Goal: Complete application form

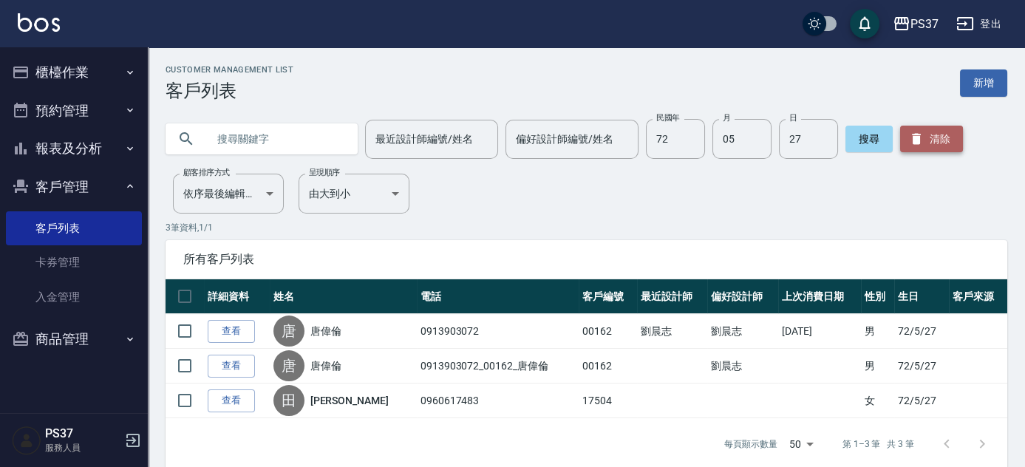
click at [946, 132] on button "清除" at bounding box center [931, 139] width 63 height 27
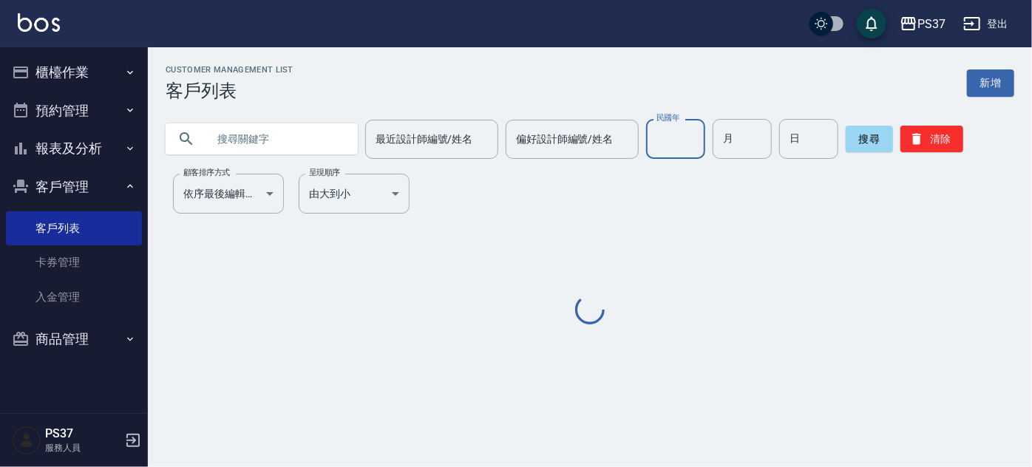
click at [666, 155] on input "民國年" at bounding box center [675, 139] width 59 height 40
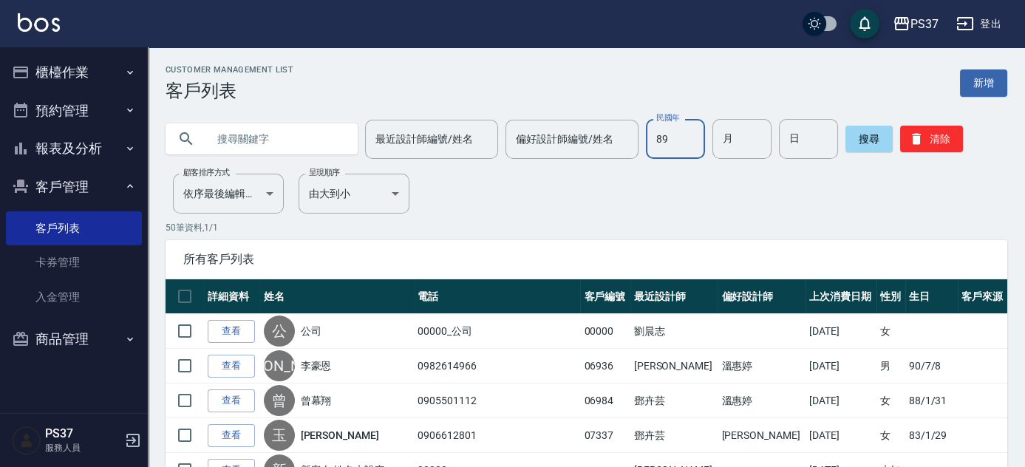
type input "89"
type input "08"
type input "25"
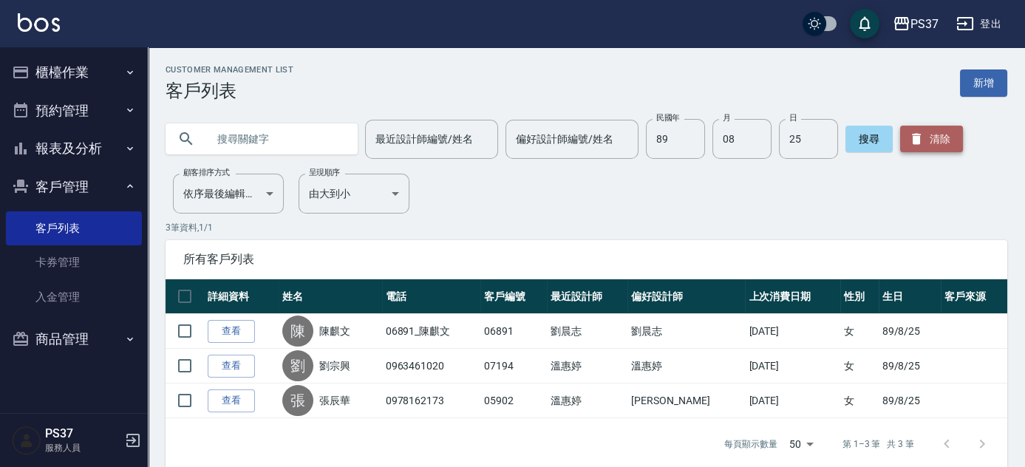
drag, startPoint x: 940, startPoint y: 136, endPoint x: 900, endPoint y: 143, distance: 40.6
click at [940, 136] on button "清除" at bounding box center [931, 139] width 63 height 27
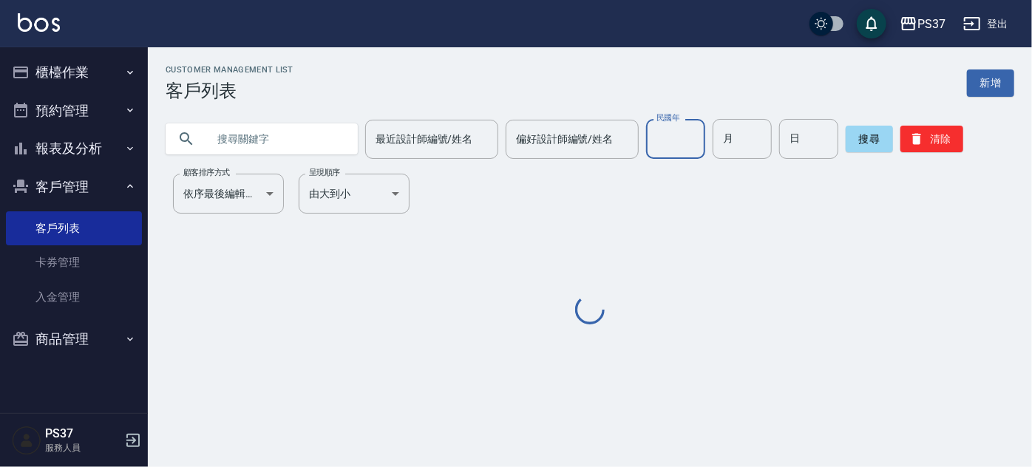
click at [665, 149] on input "民國年" at bounding box center [675, 139] width 59 height 40
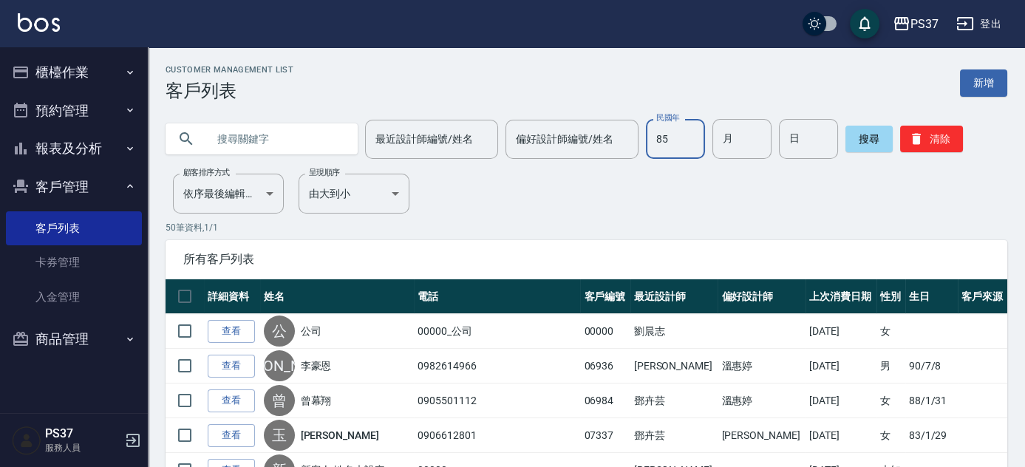
type input "85"
type input "07"
type input "13"
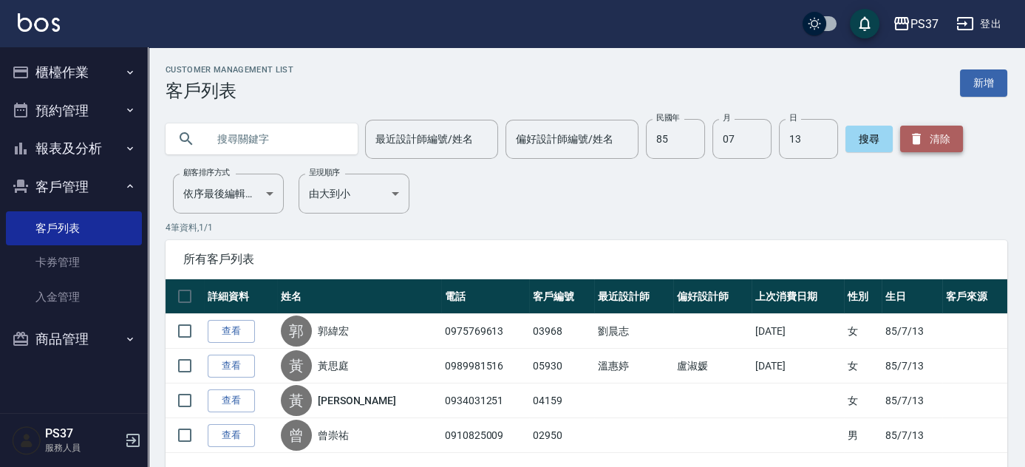
click at [923, 142] on button "清除" at bounding box center [931, 139] width 63 height 27
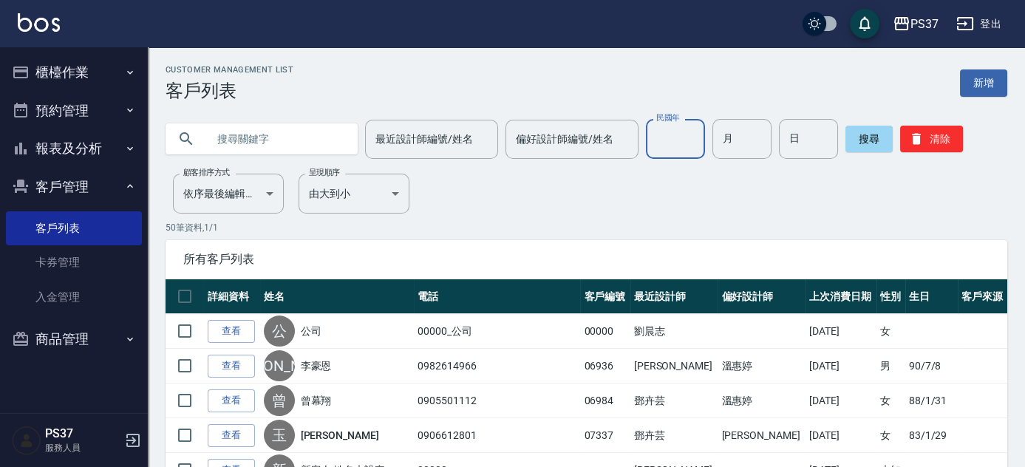
click at [679, 152] on input "民國年" at bounding box center [675, 139] width 59 height 40
click at [248, 154] on input "text" at bounding box center [276, 139] width 139 height 40
type input "[PERSON_NAME]"
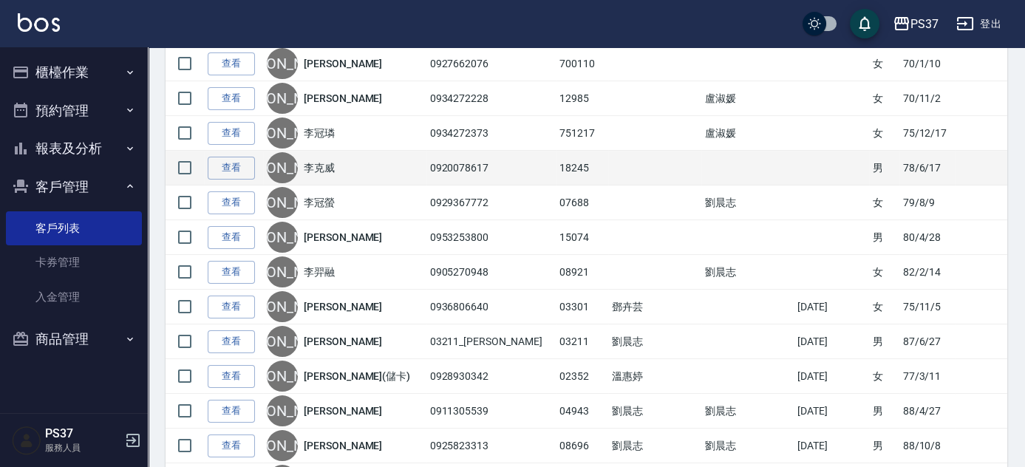
scroll to position [739, 0]
